Goal: Task Accomplishment & Management: Complete application form

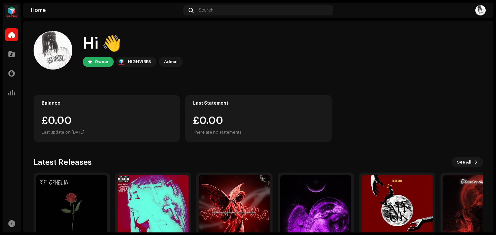
click at [4, 55] on div "Catalog" at bounding box center [12, 54] width 18 height 18
click at [12, 55] on span at bounding box center [11, 54] width 6 height 5
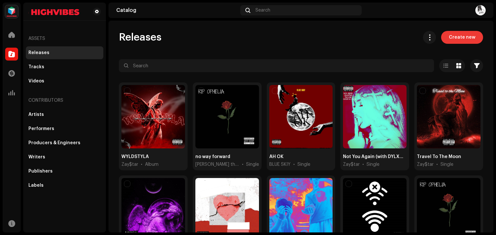
click at [448, 41] on span "Create new" at bounding box center [461, 37] width 26 height 13
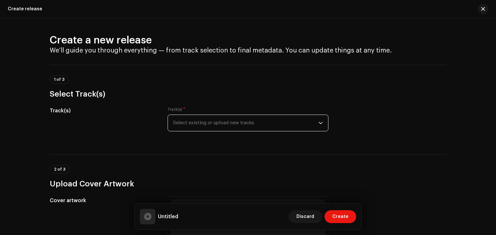
click at [230, 120] on span "Select existing or upload new tracks" at bounding box center [245, 123] width 145 height 16
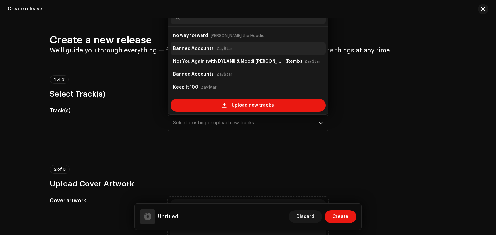
click at [194, 53] on strong "Banned Accounts" at bounding box center [193, 49] width 41 height 10
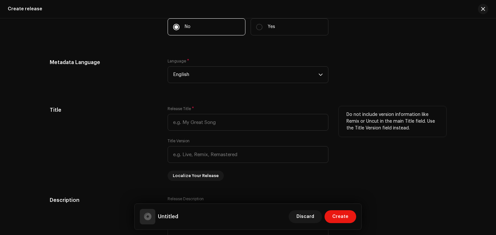
scroll to position [526, 0]
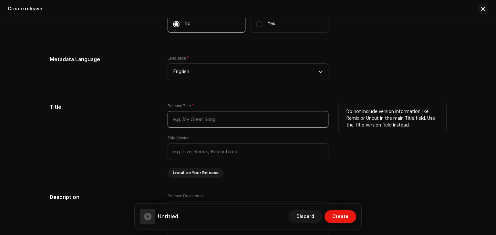
click at [193, 119] on input "text" at bounding box center [247, 119] width 161 height 17
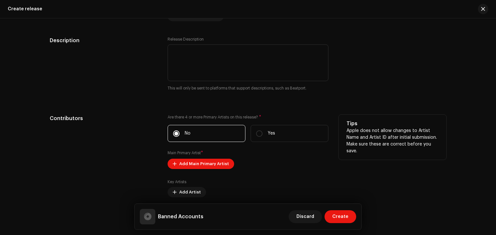
scroll to position [684, 0]
type input "Banned Accounts"
click at [204, 164] on span "Add Main Primary Artist" at bounding box center [204, 163] width 50 height 13
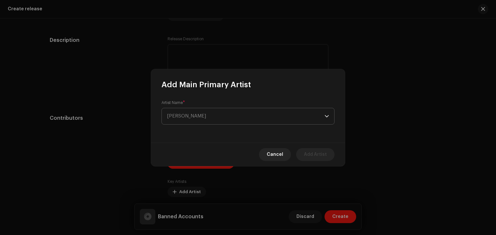
click at [215, 120] on span "[PERSON_NAME]" at bounding box center [245, 116] width 157 height 16
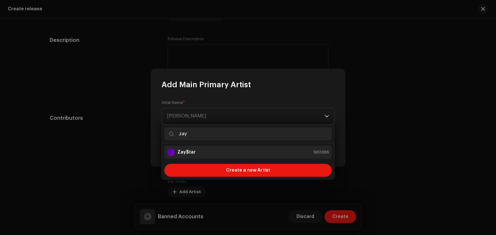
type input "zay"
click at [247, 155] on div "Zay$tar 1651386" at bounding box center [248, 153] width 162 height 8
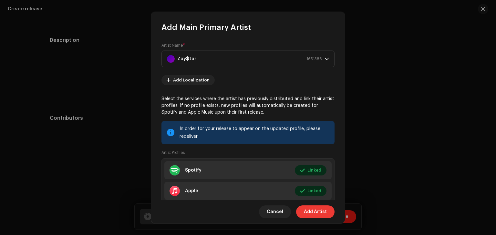
click at [312, 211] on span "Add Artist" at bounding box center [315, 212] width 23 height 13
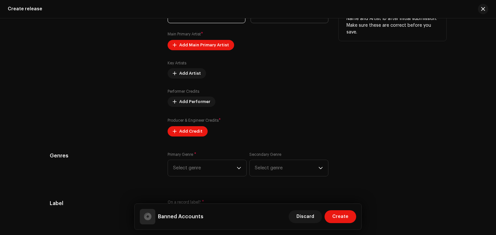
scroll to position [807, 0]
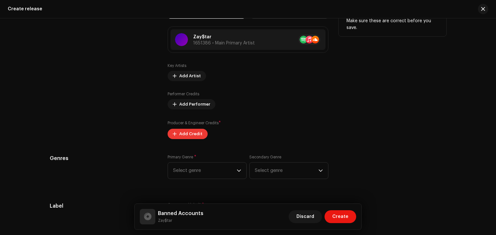
click at [185, 136] on span "Add Credit" at bounding box center [190, 134] width 23 height 13
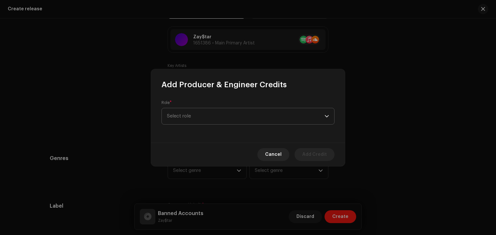
click at [203, 115] on span "Select role" at bounding box center [245, 116] width 157 height 16
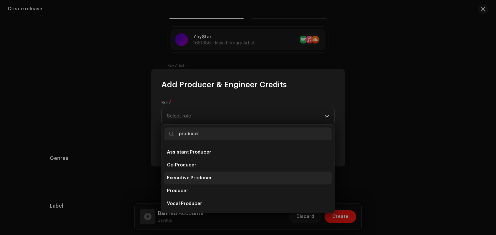
type input "producer"
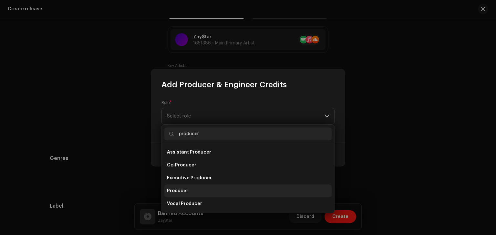
drag, startPoint x: 241, startPoint y: 184, endPoint x: 244, endPoint y: 187, distance: 4.3
click at [244, 187] on ul "Assistant Producer Co-Producer Executive Producer Producer Vocal Producer" at bounding box center [248, 179] width 172 height 70
click at [244, 187] on li "Producer" at bounding box center [247, 191] width 167 height 13
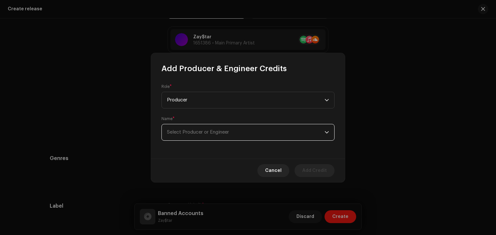
click at [242, 136] on span "Select Producer or Engineer" at bounding box center [245, 133] width 157 height 16
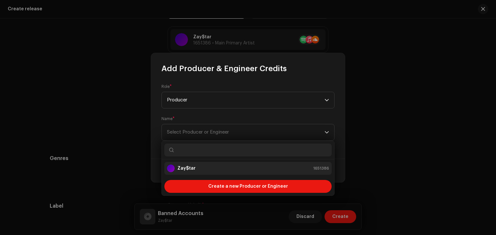
click at [264, 163] on li "Zay$tar 1651386" at bounding box center [247, 168] width 167 height 13
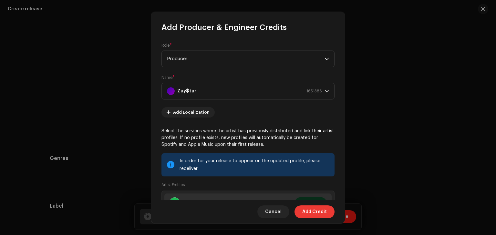
click at [314, 211] on span "Add Credit" at bounding box center [314, 212] width 25 height 13
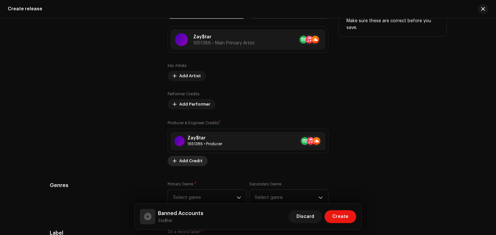
click at [192, 159] on span "Add Credit" at bounding box center [190, 161] width 23 height 13
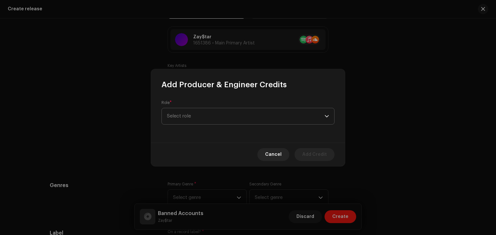
click at [205, 116] on span "Select role" at bounding box center [245, 116] width 157 height 16
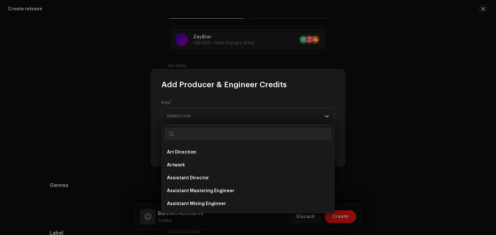
type input "["
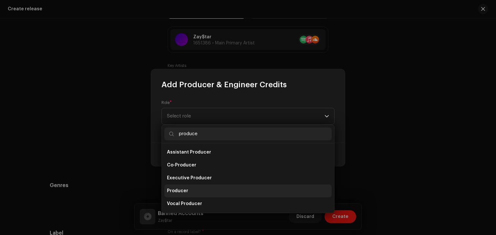
type input "produce"
click at [256, 192] on li "Producer" at bounding box center [247, 191] width 167 height 13
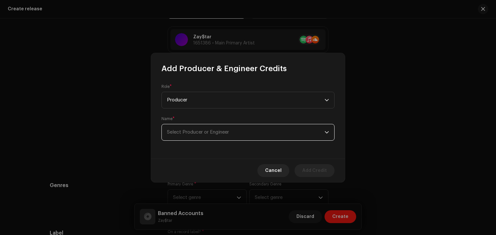
click at [233, 127] on span "Select Producer or Engineer" at bounding box center [245, 133] width 157 height 16
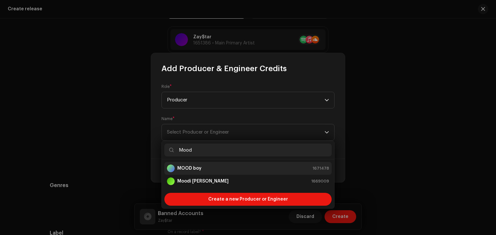
type input "Mood"
click at [241, 166] on div "MOOD boy 1671478" at bounding box center [248, 169] width 162 height 8
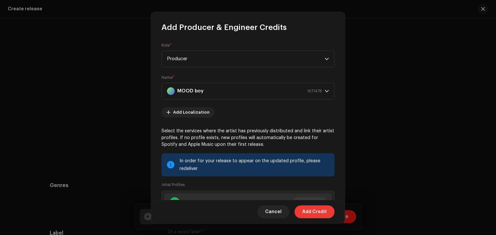
click at [316, 215] on span "Add Credit" at bounding box center [314, 212] width 25 height 13
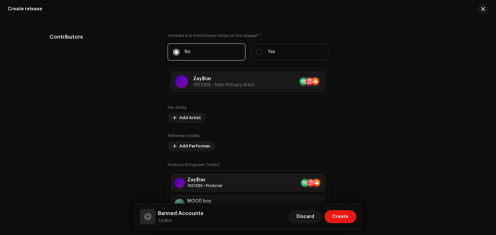
scroll to position [764, 0]
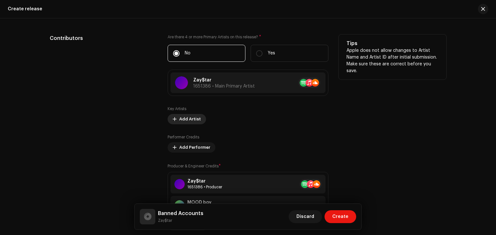
click at [193, 123] on span "Add Artist" at bounding box center [190, 119] width 22 height 13
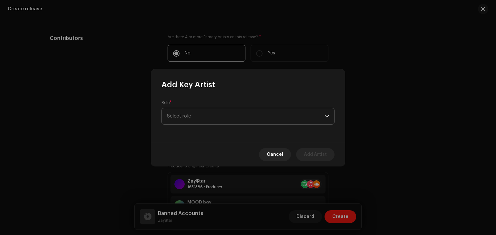
click at [213, 115] on span "Select role" at bounding box center [245, 116] width 157 height 16
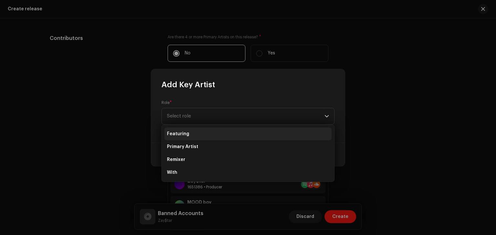
click at [237, 131] on li "Featuring" at bounding box center [247, 134] width 167 height 13
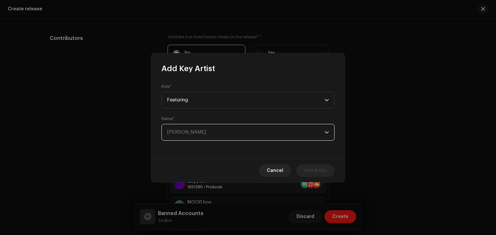
click at [238, 133] on span "[PERSON_NAME]" at bounding box center [245, 133] width 157 height 16
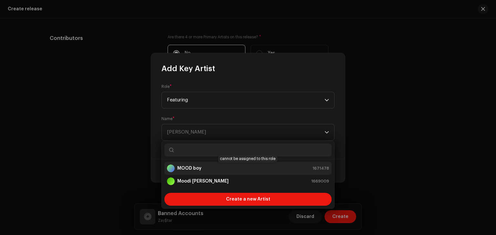
click at [262, 167] on div "MOOD boy 1671478" at bounding box center [248, 169] width 162 height 8
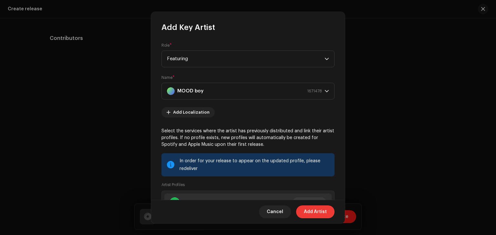
click at [321, 210] on span "Add Artist" at bounding box center [315, 212] width 23 height 13
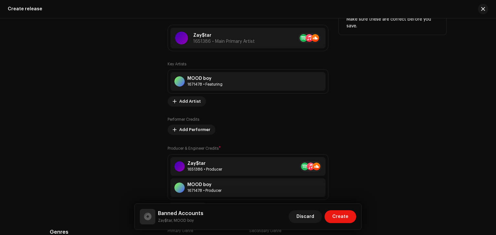
scroll to position [810, 0]
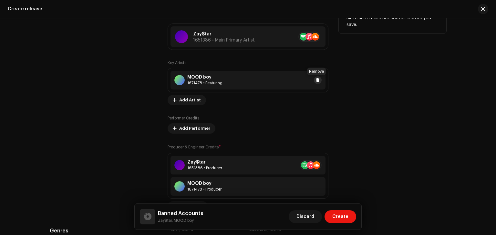
click at [317, 83] on span at bounding box center [318, 80] width 4 height 5
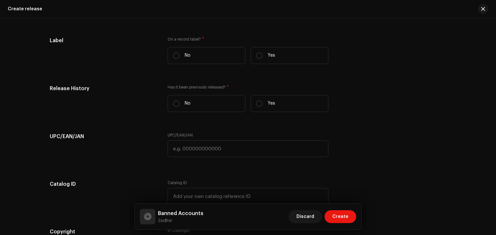
scroll to position [1022, 0]
click at [263, 56] on label "Yes" at bounding box center [289, 55] width 78 height 17
click at [262, 56] on input "Yes" at bounding box center [259, 55] width 6 height 6
radio input "true"
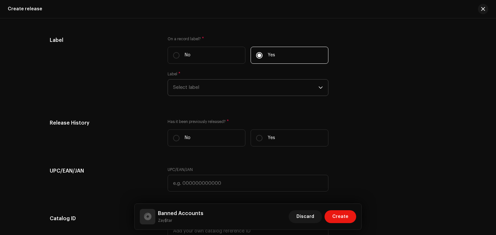
click at [252, 88] on span "Select label" at bounding box center [245, 88] width 145 height 16
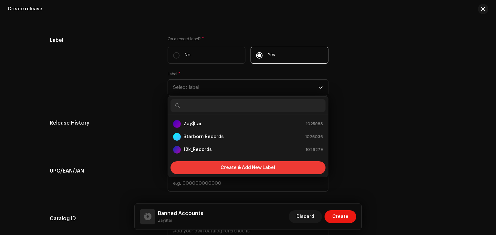
click at [256, 171] on span "Create & Add New Label" at bounding box center [247, 168] width 55 height 13
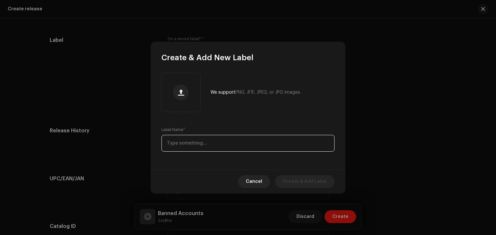
click at [241, 151] on input "text" at bounding box center [247, 143] width 173 height 17
type input "OUTBACK RECORDZ"
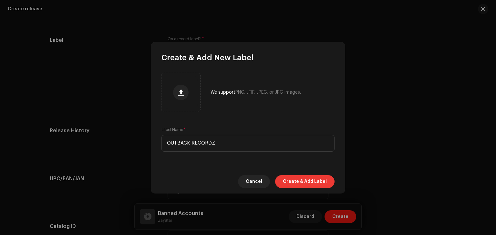
click at [317, 181] on span "Create & Add Label" at bounding box center [305, 181] width 44 height 13
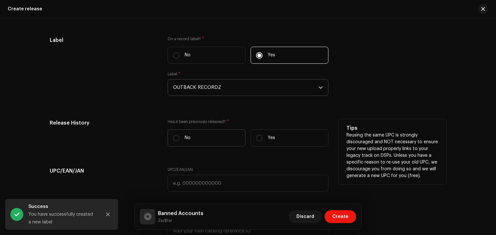
click at [222, 145] on label "No" at bounding box center [206, 138] width 78 height 17
click at [179, 142] on input "No" at bounding box center [176, 138] width 6 height 6
radio input "true"
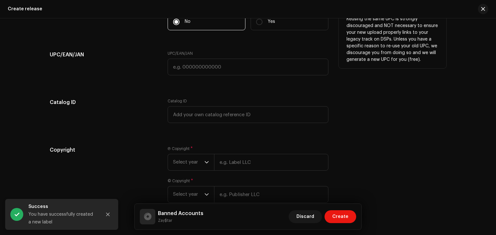
scroll to position [1141, 0]
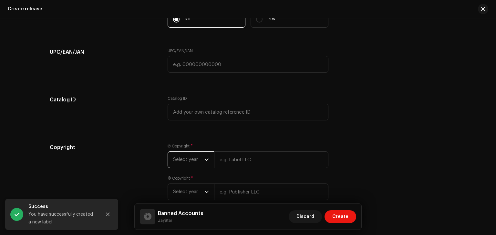
click at [188, 161] on span "Select year" at bounding box center [188, 160] width 31 height 16
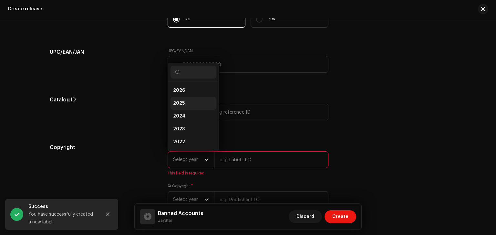
click at [190, 106] on li "2025" at bounding box center [193, 103] width 46 height 13
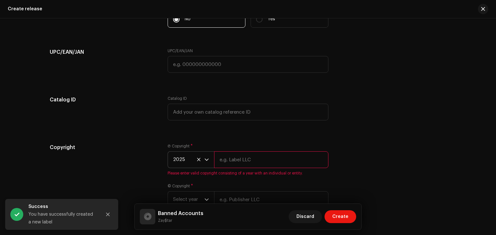
click at [237, 155] on input "text" at bounding box center [271, 160] width 114 height 17
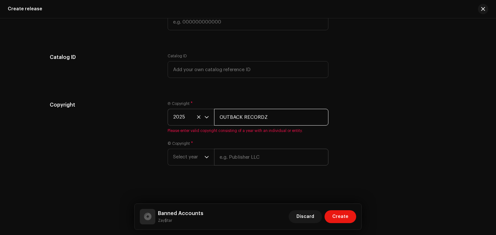
type input "OUTBACK RECORDZ"
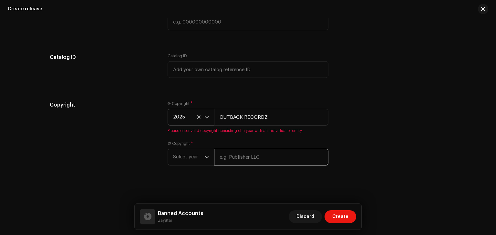
scroll to position [1178, 0]
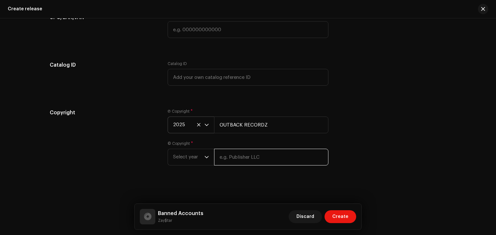
click at [248, 153] on input "text" at bounding box center [271, 157] width 114 height 17
type input "OUTBACK RECORDZ"
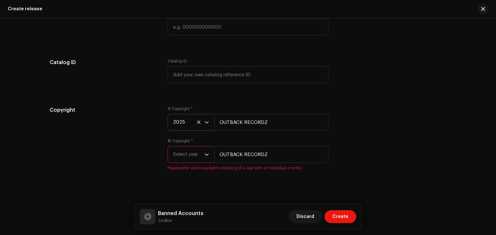
click at [195, 162] on span "Select year" at bounding box center [188, 155] width 31 height 16
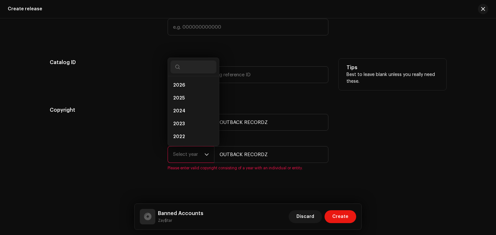
scroll to position [10, 0]
click at [178, 91] on span "2025" at bounding box center [179, 88] width 12 height 6
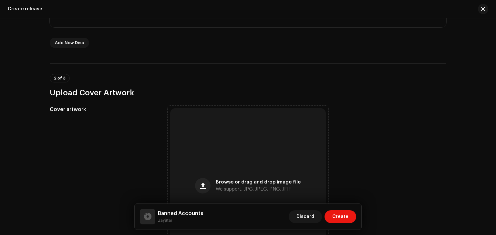
scroll to position [168, 0]
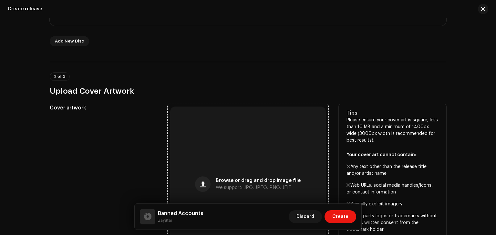
click at [222, 174] on div "Browse or drag and drop image file We support: JPG, JPEG, PNG, JFIF" at bounding box center [247, 184] width 155 height 155
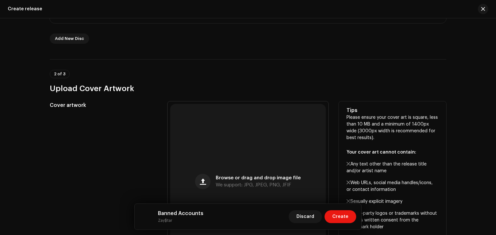
scroll to position [0, 0]
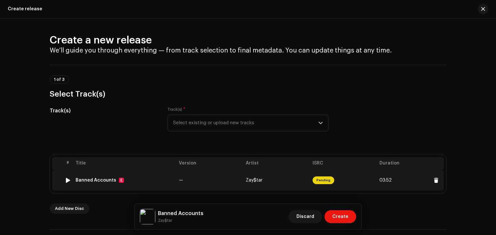
click at [92, 180] on div "Banned Accounts" at bounding box center [95, 180] width 41 height 5
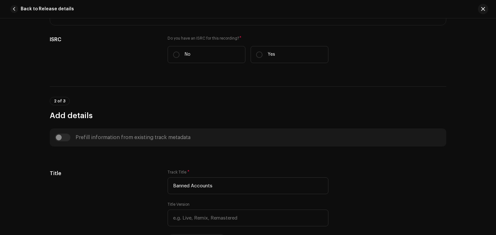
scroll to position [153, 0]
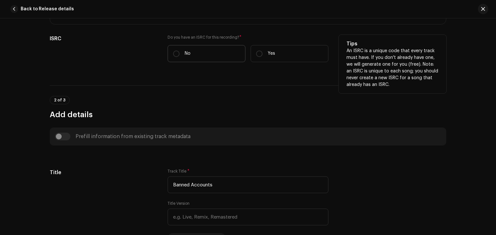
click at [195, 53] on label "No" at bounding box center [206, 53] width 78 height 17
click at [179, 53] on input "No" at bounding box center [176, 54] width 6 height 6
radio input "true"
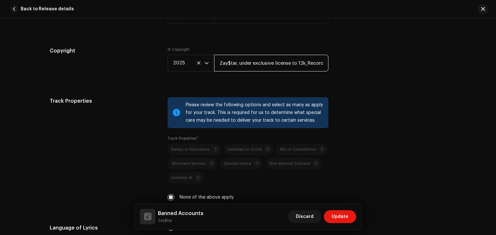
scroll to position [0, 48]
drag, startPoint x: 216, startPoint y: 63, endPoint x: 399, endPoint y: 73, distance: 182.5
click at [399, 73] on div "Copyright Ⓟ Copyright 2025 Zay$tar, under exclusive license to 12k_Records. All…" at bounding box center [248, 64] width 396 height 35
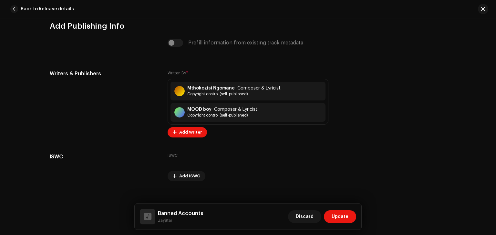
scroll to position [1350, 0]
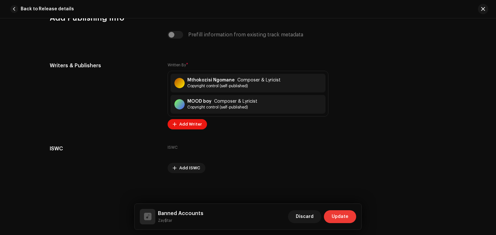
type input "OUTBACK RECORDZ"
click at [339, 218] on span "Update" at bounding box center [339, 217] width 17 height 13
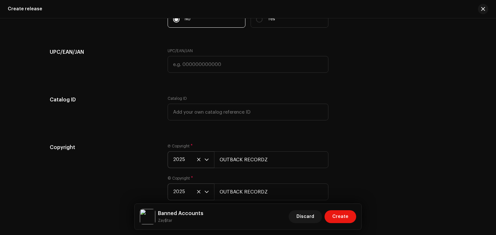
scroll to position [1178, 0]
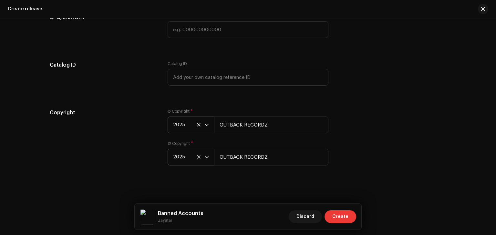
click at [342, 218] on span "Create" at bounding box center [340, 217] width 16 height 13
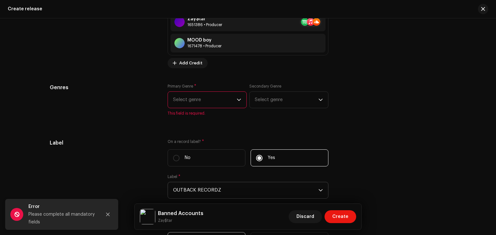
scroll to position [926, 0]
click at [208, 95] on span "Select genre" at bounding box center [205, 100] width 64 height 16
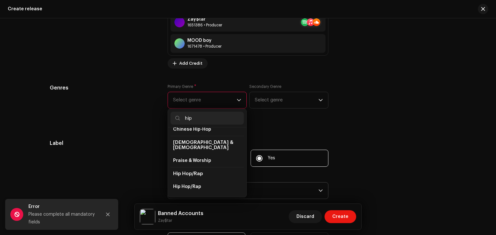
scroll to position [24, 0]
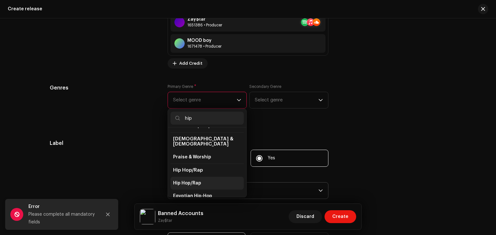
type input "hip"
click at [203, 180] on li "Hip Hop/Rap" at bounding box center [206, 183] width 73 height 13
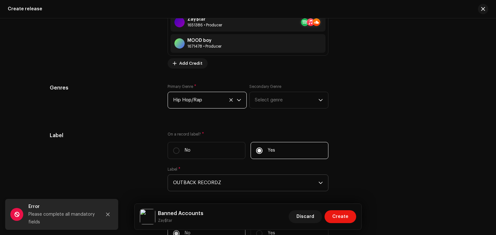
scroll to position [1178, 0]
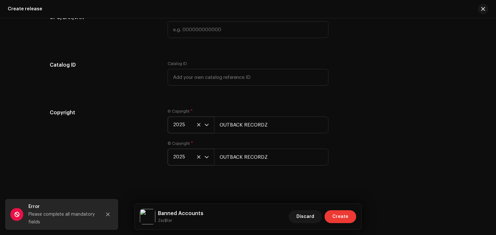
click at [336, 215] on span "Create" at bounding box center [340, 217] width 16 height 13
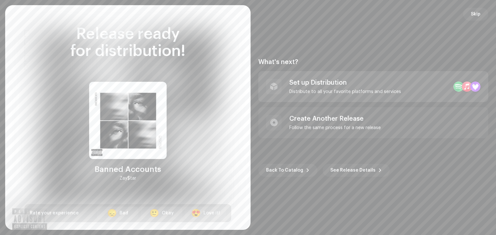
click at [421, 85] on div "Set up Distribution Distribute to all your favorite platforms and services" at bounding box center [373, 86] width 230 height 31
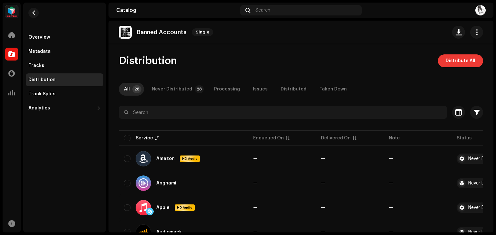
click at [446, 64] on span "Distribute All" at bounding box center [460, 61] width 30 height 13
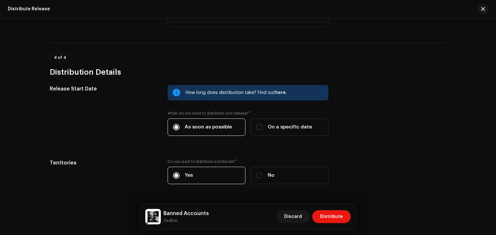
scroll to position [928, 0]
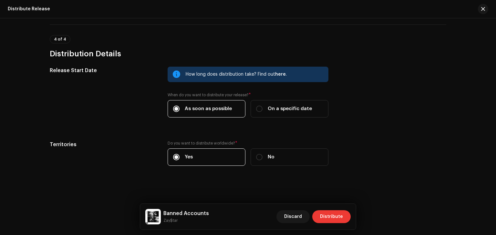
click at [322, 216] on span "Distribute" at bounding box center [331, 217] width 23 height 13
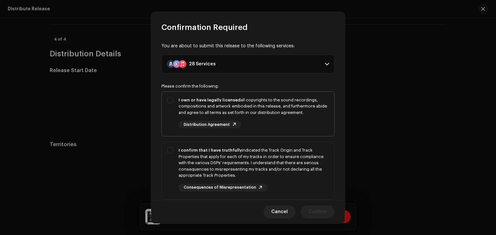
click at [274, 127] on div "I own or have legally licensed all copyrights to the sound recordings, composit…" at bounding box center [253, 113] width 150 height 32
checkbox input "true"
click at [294, 183] on div "I confirm that I have truthfully indicated the Track Origin and Track Propertie…" at bounding box center [253, 169] width 150 height 45
checkbox input "true"
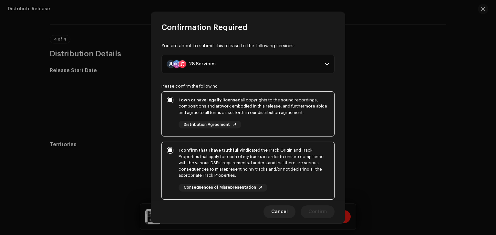
scroll to position [110, 0]
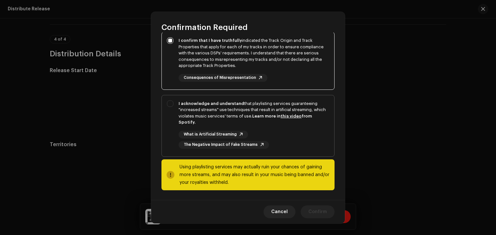
click at [279, 144] on div "What is Artificial Streaming The Negative Impact of Fake Streams" at bounding box center [253, 140] width 150 height 18
checkbox input "true"
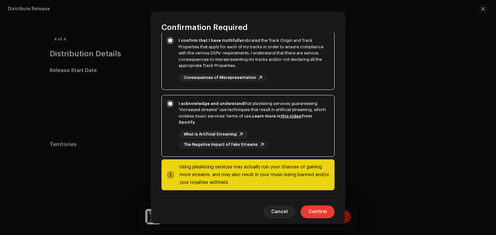
click at [315, 211] on span "Confirm" at bounding box center [317, 212] width 18 height 13
